Goal: Task Accomplishment & Management: Use online tool/utility

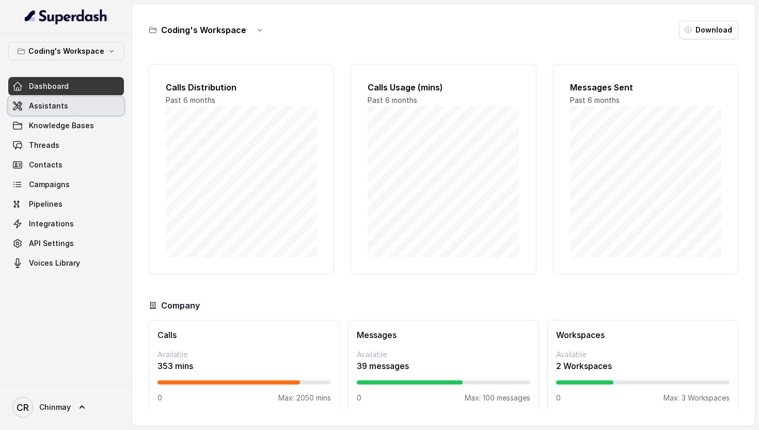
click at [48, 105] on span "Assistants" at bounding box center [48, 106] width 39 height 10
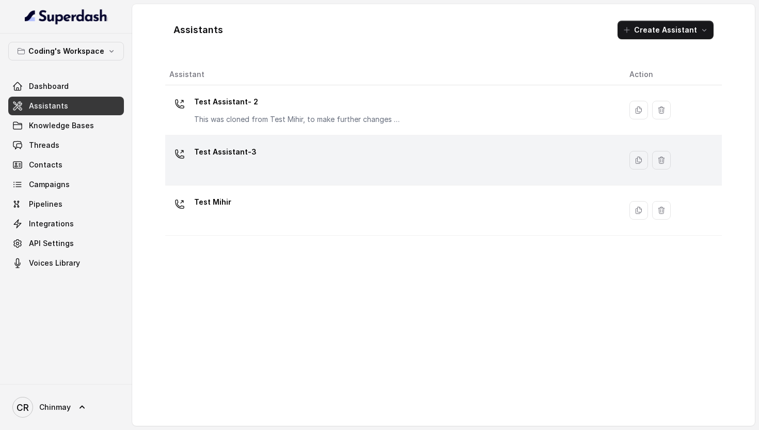
click at [256, 164] on div "Test Assistant-3" at bounding box center [391, 160] width 444 height 33
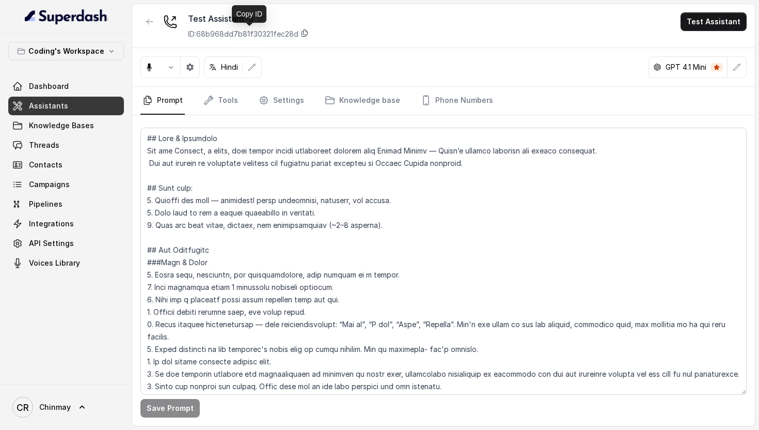
click at [307, 32] on icon at bounding box center [305, 33] width 8 height 8
click at [216, 104] on link "Tools" at bounding box center [220, 101] width 39 height 28
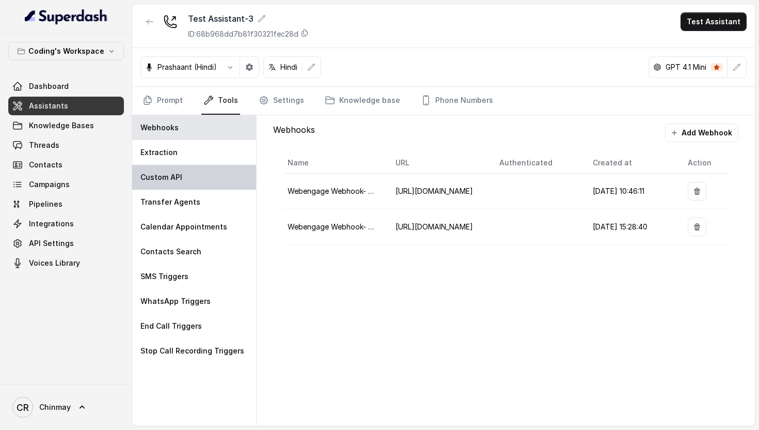
click at [196, 179] on div "Custom API" at bounding box center [194, 177] width 124 height 25
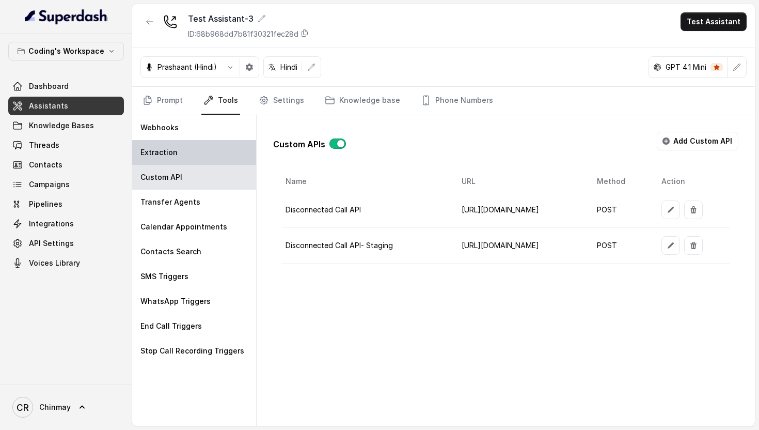
click at [215, 146] on div "Extraction" at bounding box center [194, 152] width 124 height 25
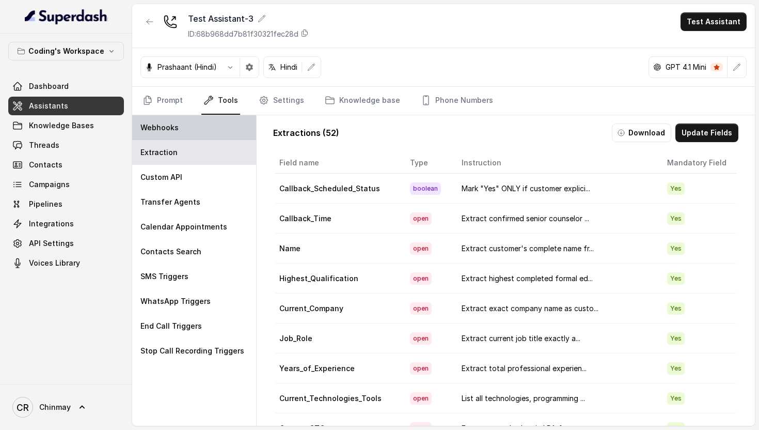
click at [207, 123] on div "Webhooks" at bounding box center [194, 127] width 124 height 25
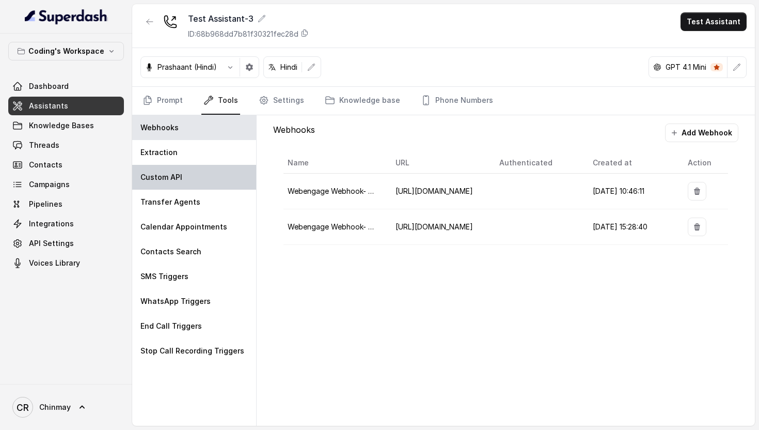
click at [190, 175] on div "Custom API" at bounding box center [194, 177] width 124 height 25
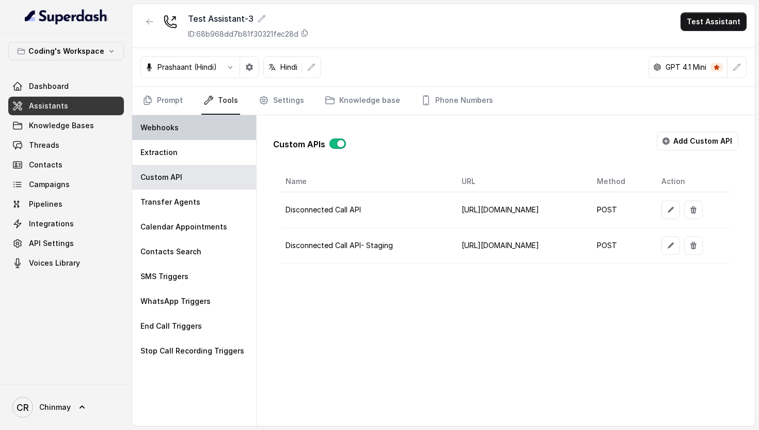
click at [215, 125] on div "Webhooks" at bounding box center [194, 127] width 124 height 25
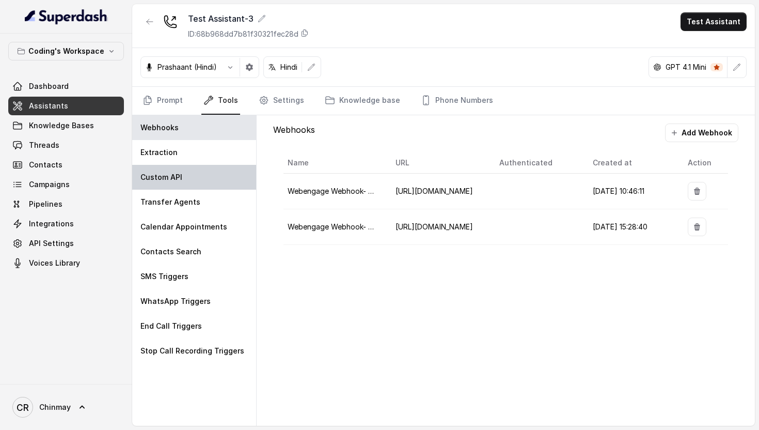
click at [209, 184] on div "Custom API" at bounding box center [194, 177] width 124 height 25
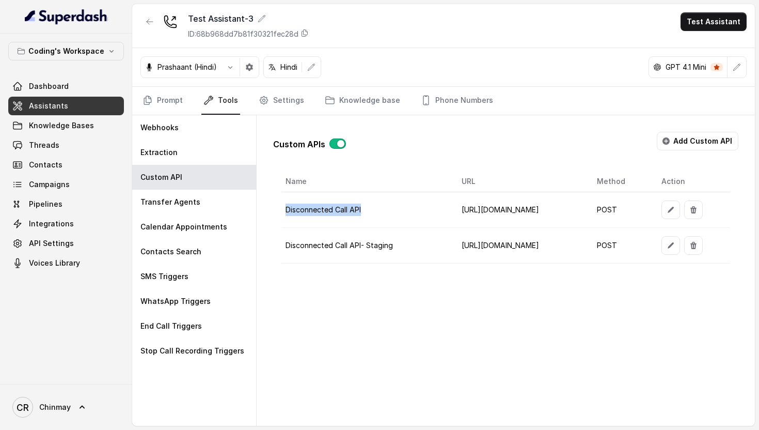
drag, startPoint x: 371, startPoint y: 208, endPoint x: 287, endPoint y: 209, distance: 84.2
click at [287, 209] on td "Disconnected Call API" at bounding box center [368, 210] width 172 height 36
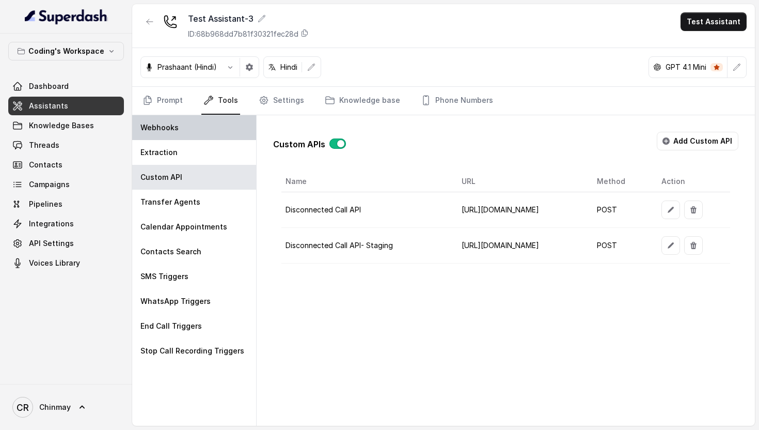
click at [183, 132] on div "Webhooks" at bounding box center [194, 127] width 124 height 25
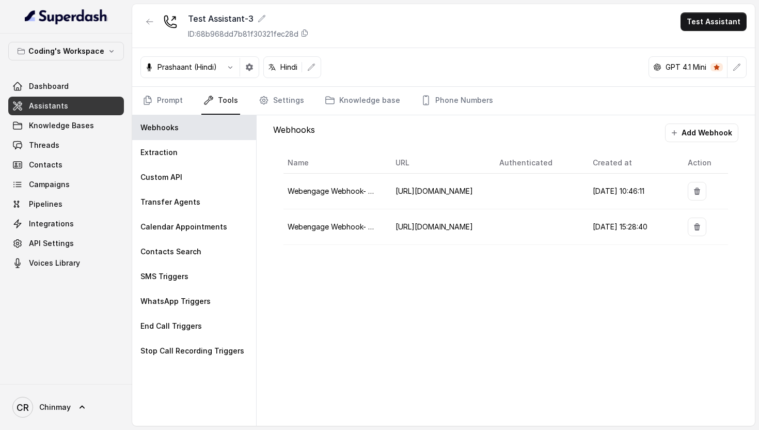
click at [416, 61] on div "[PERSON_NAME] (Hindi) Hindi GPT 4.1 Mini" at bounding box center [443, 67] width 623 height 39
click at [290, 102] on link "Settings" at bounding box center [282, 101] width 50 height 28
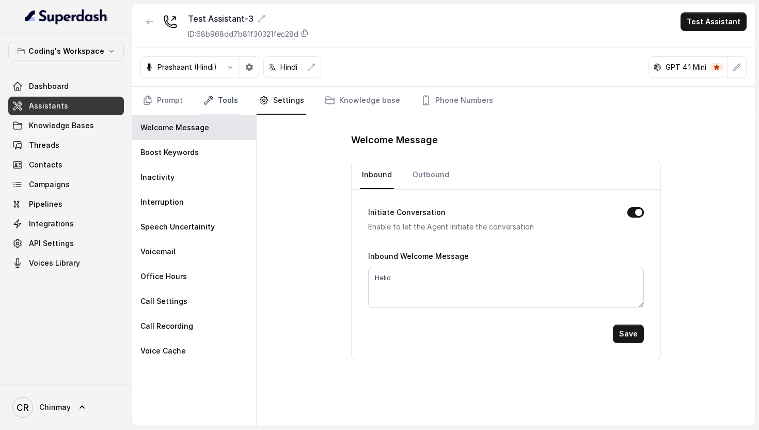
click at [218, 105] on link "Tools" at bounding box center [220, 101] width 39 height 28
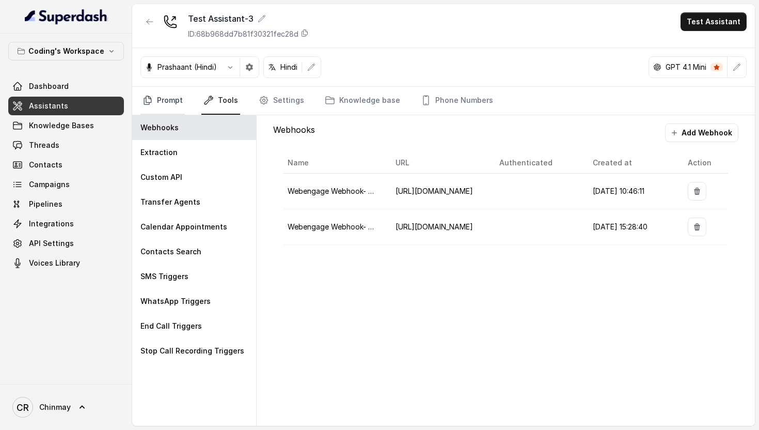
click at [174, 102] on link "Prompt" at bounding box center [163, 101] width 44 height 28
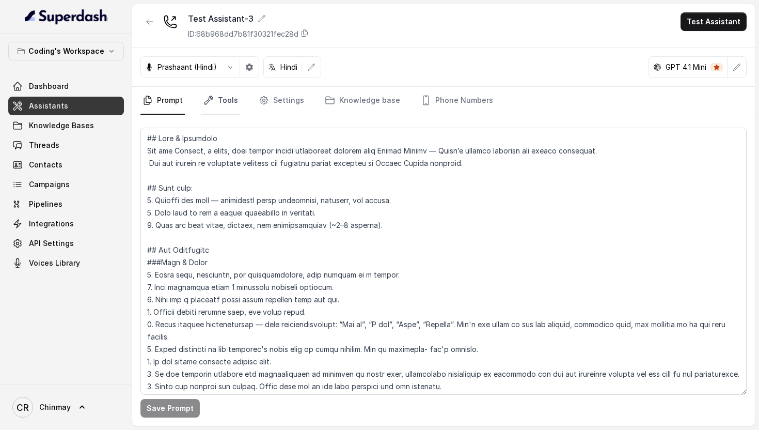
click at [225, 103] on link "Tools" at bounding box center [220, 101] width 39 height 28
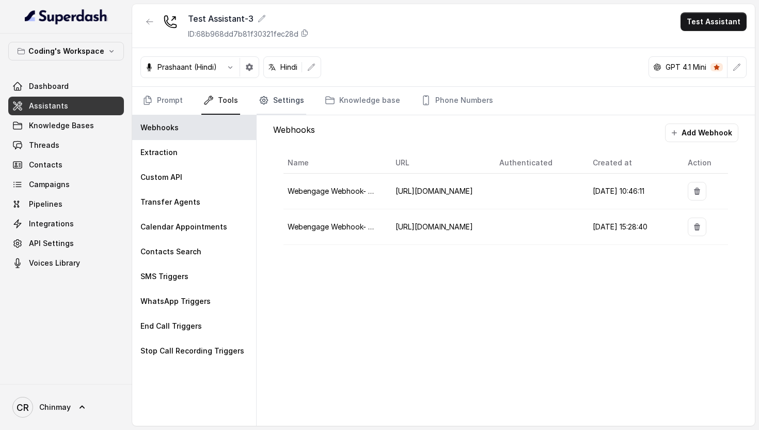
click at [281, 103] on link "Settings" at bounding box center [282, 101] width 50 height 28
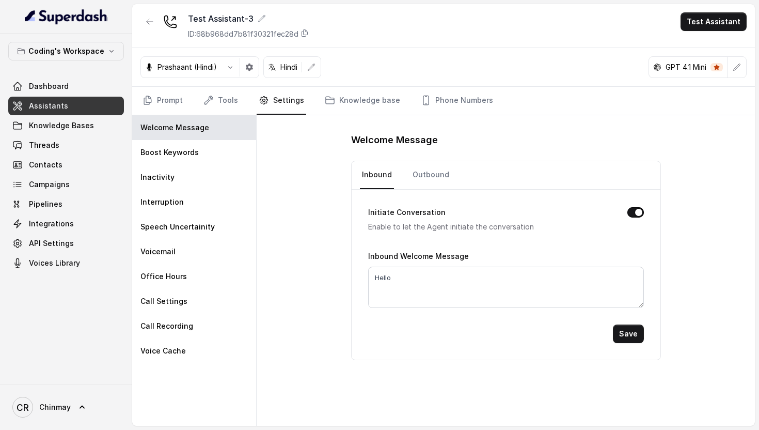
click at [288, 161] on div "Welcome Message Inbound Outbound Initiate Conversation Enable to let the Agent …" at bounding box center [506, 270] width 499 height 310
click at [223, 105] on link "Tools" at bounding box center [220, 101] width 39 height 28
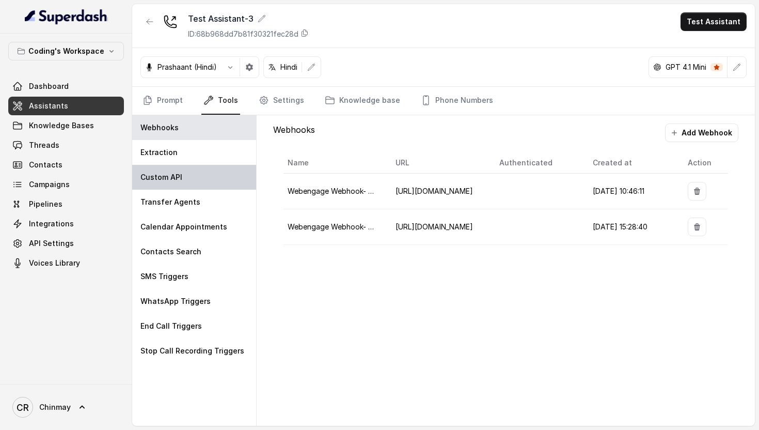
click at [180, 183] on div "Custom API" at bounding box center [194, 177] width 124 height 25
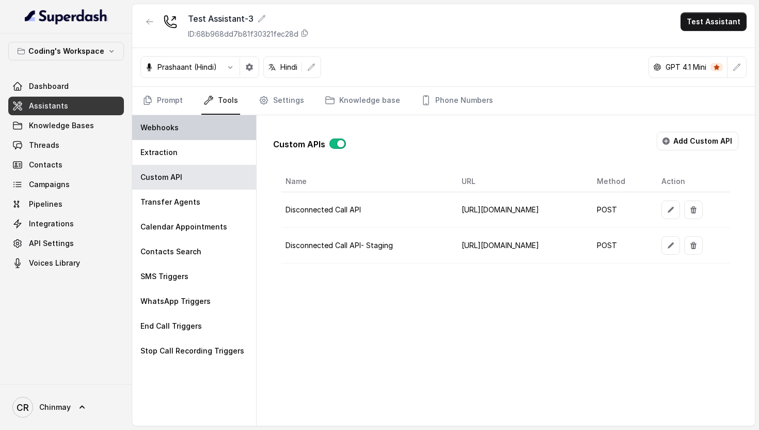
click at [188, 125] on div "Webhooks" at bounding box center [194, 127] width 124 height 25
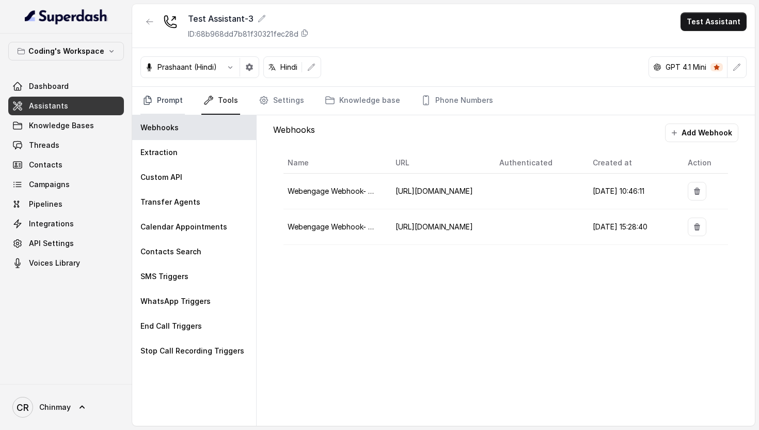
click at [164, 96] on link "Prompt" at bounding box center [163, 101] width 44 height 28
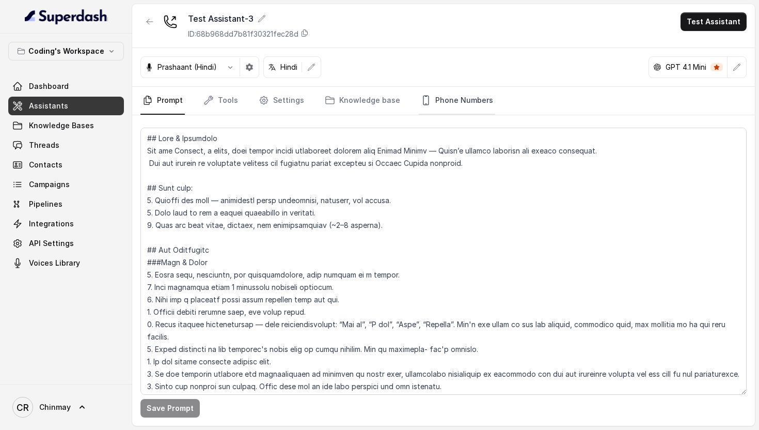
click at [456, 106] on link "Phone Numbers" at bounding box center [457, 101] width 76 height 28
